Goal: Task Accomplishment & Management: Complete application form

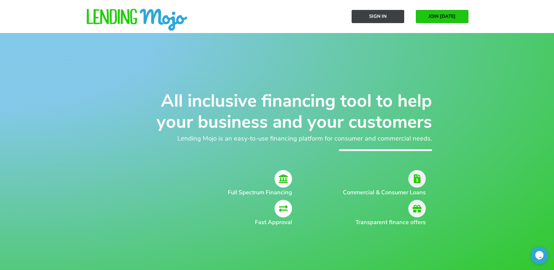
click at [385, 16] on span "Sign In" at bounding box center [378, 16] width 18 height 5
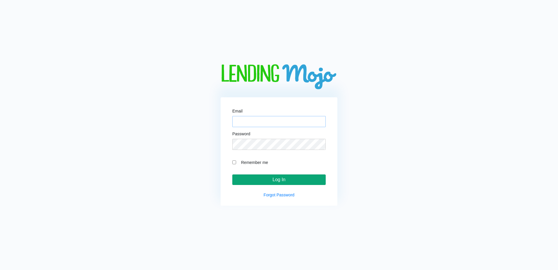
type input "[EMAIL_ADDRESS][DOMAIN_NAME]"
click at [268, 180] on input "Log In" at bounding box center [278, 179] width 93 height 11
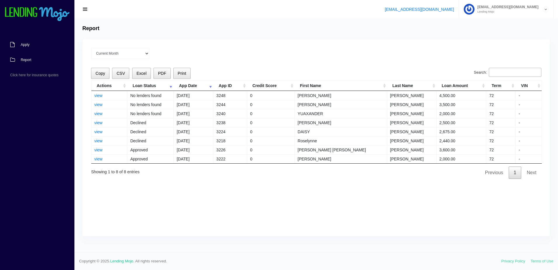
click at [25, 43] on span "Apply" at bounding box center [25, 45] width 9 height 4
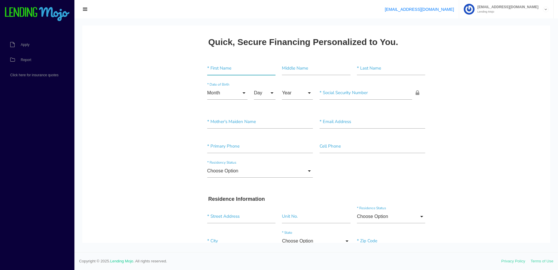
click at [241, 69] on input"] "text" at bounding box center [241, 68] width 68 height 13
paste input"] "[PERSON_NAME]"
type input"] "[PERSON_NAME]"
click at [383, 75] on input"] "text" at bounding box center [391, 68] width 68 height 13
paste input"] "[PERSON_NAME]"
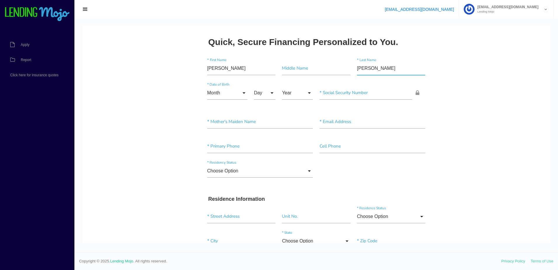
type input"] "[PERSON_NAME]"
click at [232, 93] on input "Month" at bounding box center [227, 92] width 40 height 13
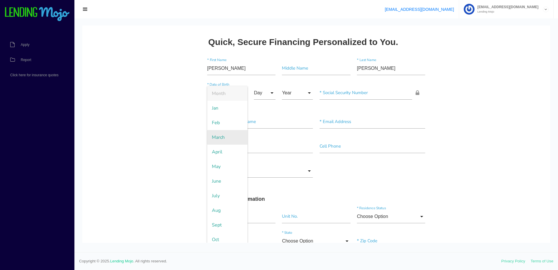
click at [222, 138] on span "March" at bounding box center [227, 137] width 40 height 15
type input "March"
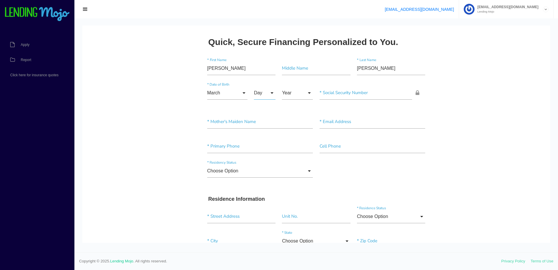
click at [262, 93] on input "Day" at bounding box center [265, 92] width 22 height 13
drag, startPoint x: 259, startPoint y: 210, endPoint x: 264, endPoint y: 197, distance: 13.7
click at [260, 207] on span "22" at bounding box center [268, 210] width 29 height 15
type input "22"
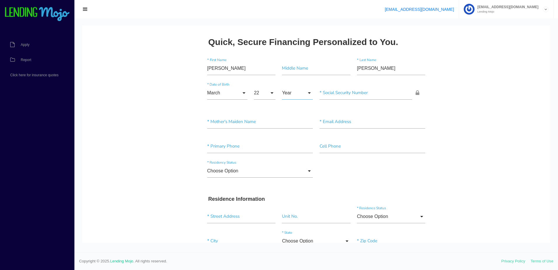
click at [306, 91] on input "Year" at bounding box center [297, 92] width 31 height 13
click at [287, 137] on span "1965" at bounding box center [297, 137] width 31 height 15
type input "1965"
click at [356, 89] on input"] "text" at bounding box center [366, 92] width 93 height 13
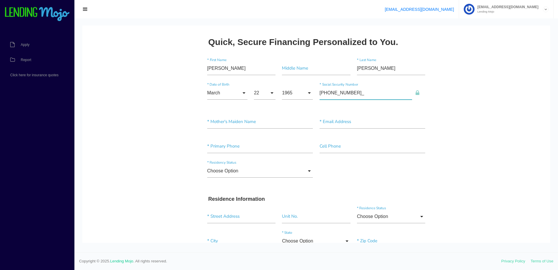
type input"] "223-96-0336"
click at [251, 123] on input"] "text" at bounding box center [260, 121] width 106 height 13
paste input"] "[PERSON_NAME]"
type input"] "[PERSON_NAME]"
click at [336, 125] on input"] "text" at bounding box center [373, 121] width 106 height 13
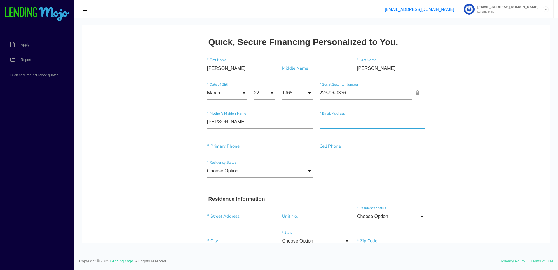
paste input"] "[EMAIL_ADDRESS][DOMAIN_NAME]"
type input"] "[EMAIL_ADDRESS][DOMAIN_NAME]"
click at [236, 145] on input"] "text" at bounding box center [260, 146] width 106 height 13
paste input"] "[PHONE_NUMBER]"
type input"] "[PHONE_NUMBER]"
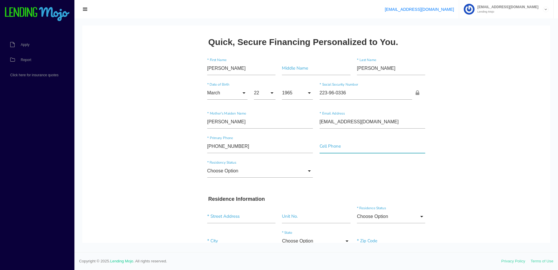
click at [324, 149] on input"] "text" at bounding box center [373, 146] width 106 height 13
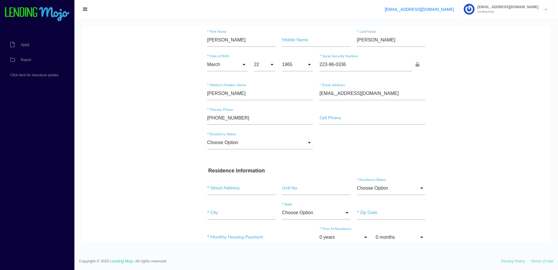
scroll to position [58, 0]
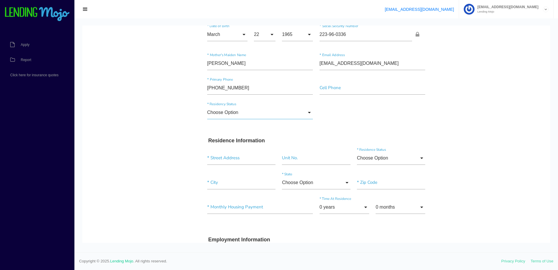
click at [285, 113] on input "Choose Option" at bounding box center [260, 112] width 106 height 13
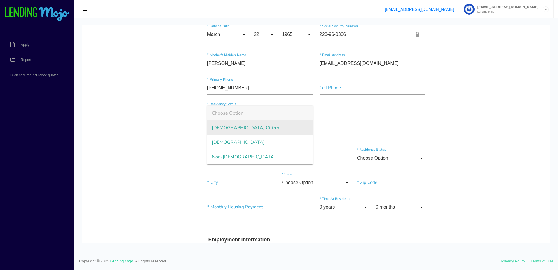
click at [276, 129] on span "[DEMOGRAPHIC_DATA] Citizen" at bounding box center [260, 127] width 106 height 15
type input "[DEMOGRAPHIC_DATA] Citizen"
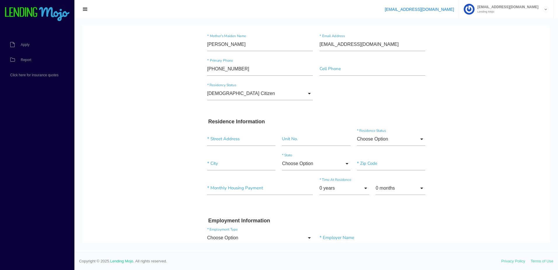
scroll to position [88, 0]
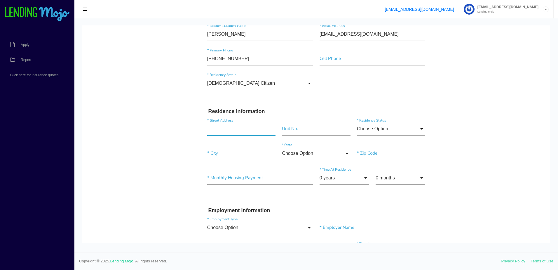
click at [233, 127] on input "text" at bounding box center [241, 128] width 68 height 13
paste input "[GEOGRAPHIC_DATA]"
type input "[STREET_ADDRESS]"
type input"] "36360"
paste input"] "OZARK"
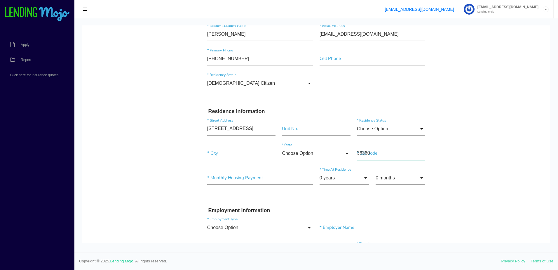
type input "[STREET_ADDRESS]"
type input"] "Ozark"
type input"] "3"
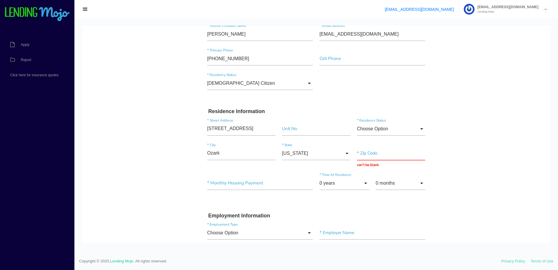
scroll to position [117, 0]
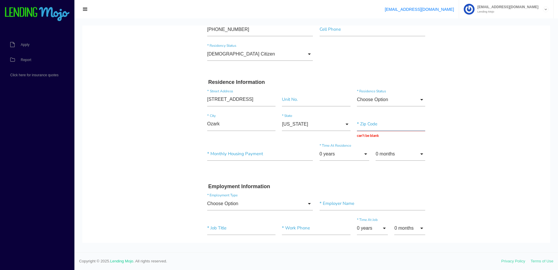
click at [369, 124] on input "text" at bounding box center [391, 123] width 68 height 13
paste input "36360"
type input "36360"
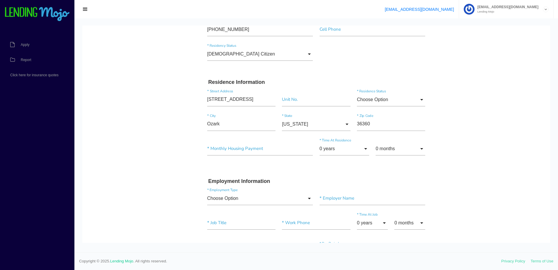
click at [151, 157] on body "Quick, Secure Financing Personalized to You. [PERSON_NAME] * First Name Middle …" at bounding box center [316, 233] width 468 height 648
click at [231, 155] on div "* Monthly Housing Payment" at bounding box center [260, 150] width 112 height 16
click at [239, 150] on input"] "text" at bounding box center [260, 148] width 106 height 13
type input"] "$400.00"
click at [354, 147] on input "0 years" at bounding box center [345, 148] width 50 height 13
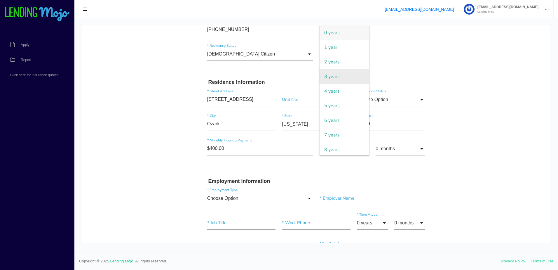
click at [340, 75] on span "3 years" at bounding box center [345, 76] width 50 height 15
type input "3 years"
click at [116, 167] on body "Quick, Secure Financing Personalized to You. [PERSON_NAME] * First Name Middle …" at bounding box center [316, 233] width 468 height 648
click at [370, 100] on input "Choose Option" at bounding box center [391, 99] width 68 height 13
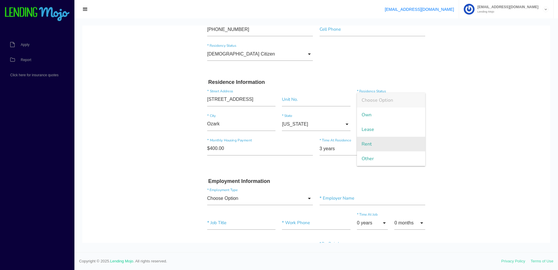
click at [364, 143] on span "Rent" at bounding box center [391, 144] width 68 height 15
type input "Rent"
click at [177, 166] on body "Quick, Secure Financing Personalized to You. [PERSON_NAME] * First Name Middle …" at bounding box center [316, 233] width 468 height 648
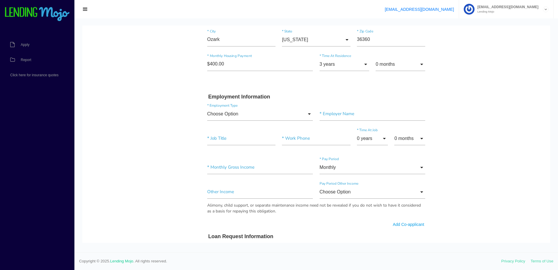
scroll to position [204, 0]
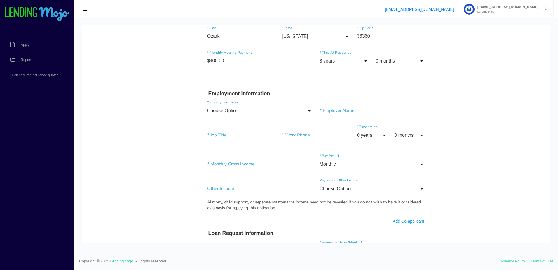
click at [262, 114] on input "Choose Option" at bounding box center [260, 110] width 106 height 13
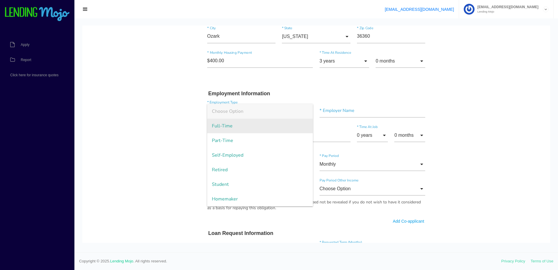
click at [248, 125] on span "Full-Time" at bounding box center [260, 126] width 106 height 15
type input "Full-Time"
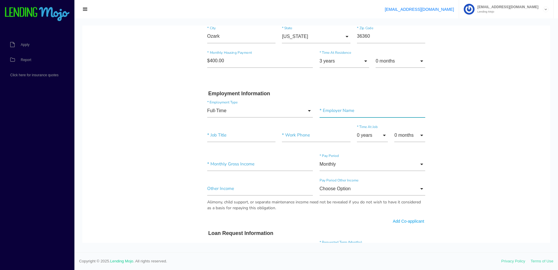
click at [356, 104] on input"] "text" at bounding box center [373, 110] width 106 height 13
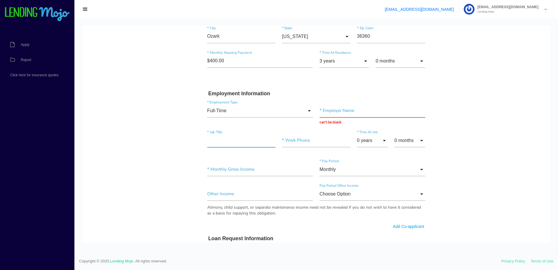
click at [243, 139] on input"] "text" at bounding box center [241, 140] width 68 height 13
paste input"] "HAIR STYLIST"
type input"] "HAIR STYLIST"
click at [325, 113] on input "text" at bounding box center [373, 110] width 106 height 13
click at [340, 110] on input "text" at bounding box center [373, 110] width 106 height 13
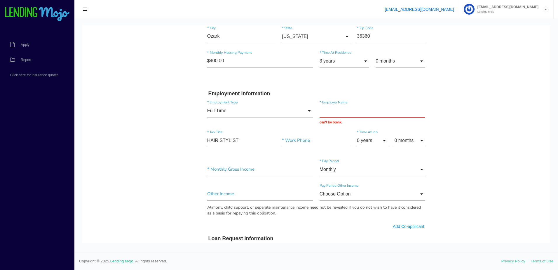
paste input "HAIR QUARTERS"
type input "HAIR QUARTERS"
click at [168, 158] on body "Quick, Secure Financing Personalized to You. [PERSON_NAME] * First Name Middle …" at bounding box center [316, 148] width 468 height 654
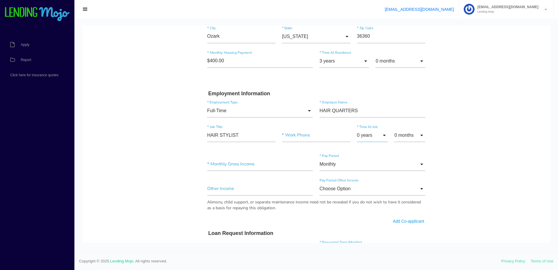
click at [372, 138] on input "0 years" at bounding box center [372, 134] width 31 height 13
click at [364, 123] on span "6 years" at bounding box center [372, 120] width 31 height 15
type input "6 years"
click at [285, 137] on input"] "text" at bounding box center [316, 134] width 68 height 13
paste input"] "[PHONE_NUMBER]"
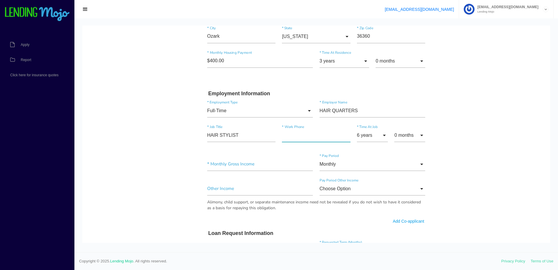
type input"] "[PHONE_NUMBER]"
click at [167, 166] on body "Quick, Secure Financing Personalized to You. [PERSON_NAME] * First Name Middle …" at bounding box center [316, 145] width 468 height 648
click at [247, 163] on input"] "text" at bounding box center [260, 163] width 106 height 13
type input"] "$3,686.00"
click at [163, 179] on body "Quick, Secure Financing Personalized to You. [PERSON_NAME] * First Name Middle …" at bounding box center [316, 145] width 468 height 648
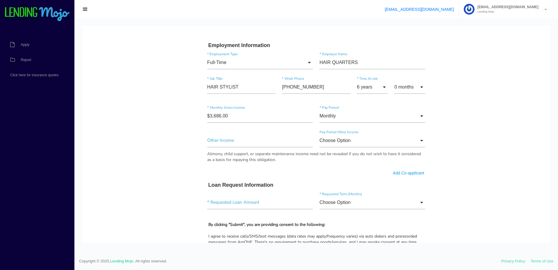
scroll to position [263, 0]
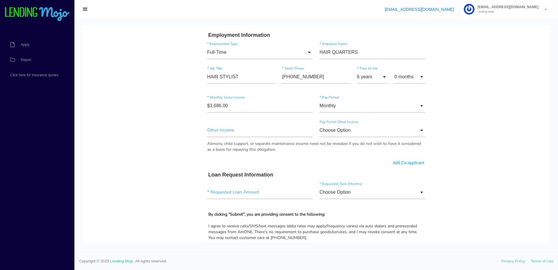
click at [163, 168] on body "Quick, Secure Financing Personalized to You. [PERSON_NAME] * First Name Middle …" at bounding box center [316, 87] width 468 height 648
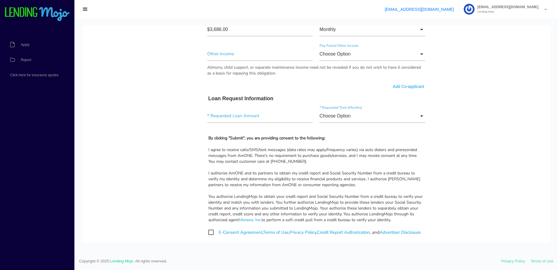
scroll to position [350, 0]
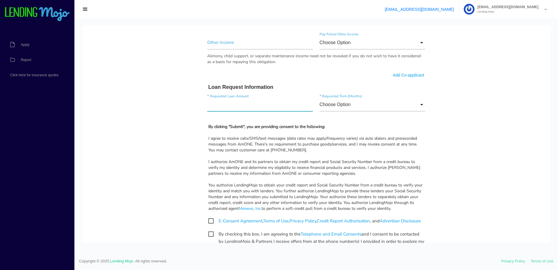
click at [254, 105] on input"] "text" at bounding box center [260, 104] width 106 height 13
type input"] "$1,550.00"
click at [406, 103] on input "Choose Option" at bounding box center [373, 104] width 106 height 13
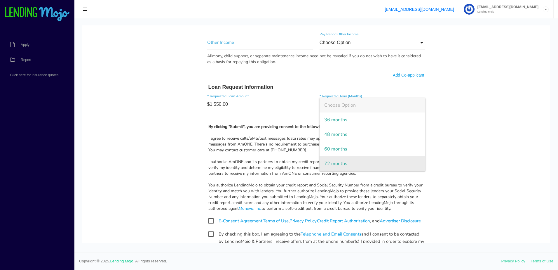
click at [341, 162] on span "72 months" at bounding box center [373, 163] width 106 height 15
type input "72 months"
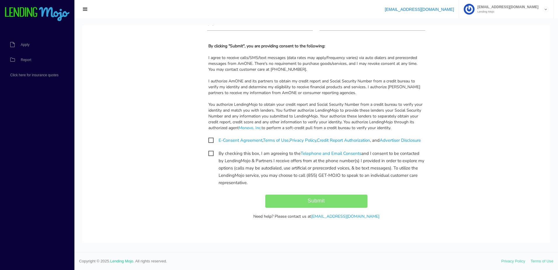
scroll to position [438, 0]
click at [210, 137] on span "E-Consent Agreement , Terms of Use , Privacy Policy , Credit Report Authorizati…" at bounding box center [315, 140] width 213 height 7
checkbox input "true"
click at [209, 152] on span "By checking this box, I am agreeing to the Telephone and Email Consents and I c…" at bounding box center [317, 153] width 216 height 7
checkbox input "true"
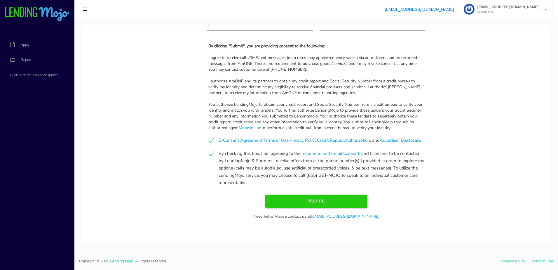
click at [325, 199] on input "Submit" at bounding box center [316, 200] width 102 height 13
type input "Submit"
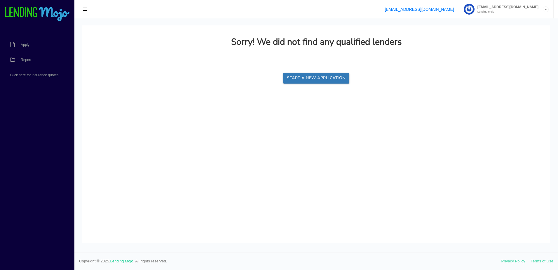
scroll to position [0, 0]
click at [26, 61] on span "Report" at bounding box center [26, 60] width 11 height 4
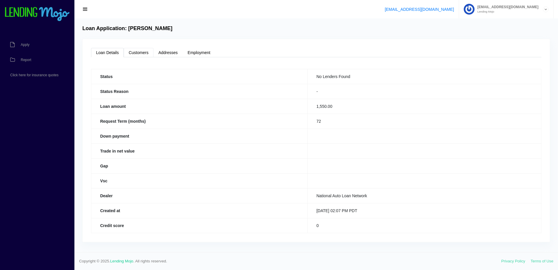
click at [135, 53] on link "Customers" at bounding box center [139, 52] width 30 height 9
